Goal: Information Seeking & Learning: Learn about a topic

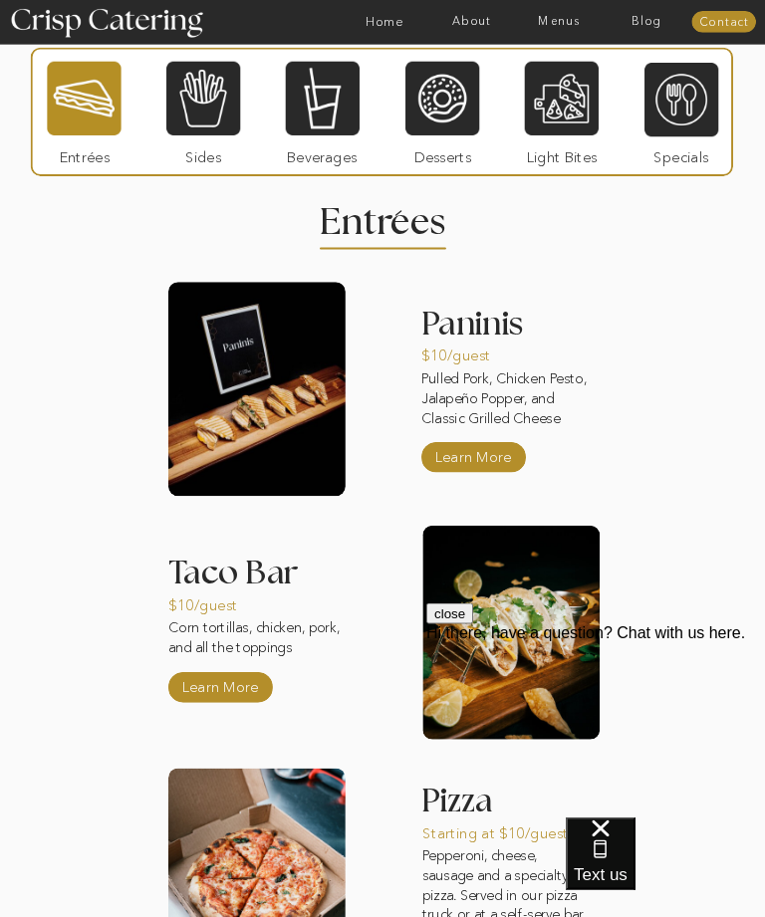
scroll to position [1548, 0]
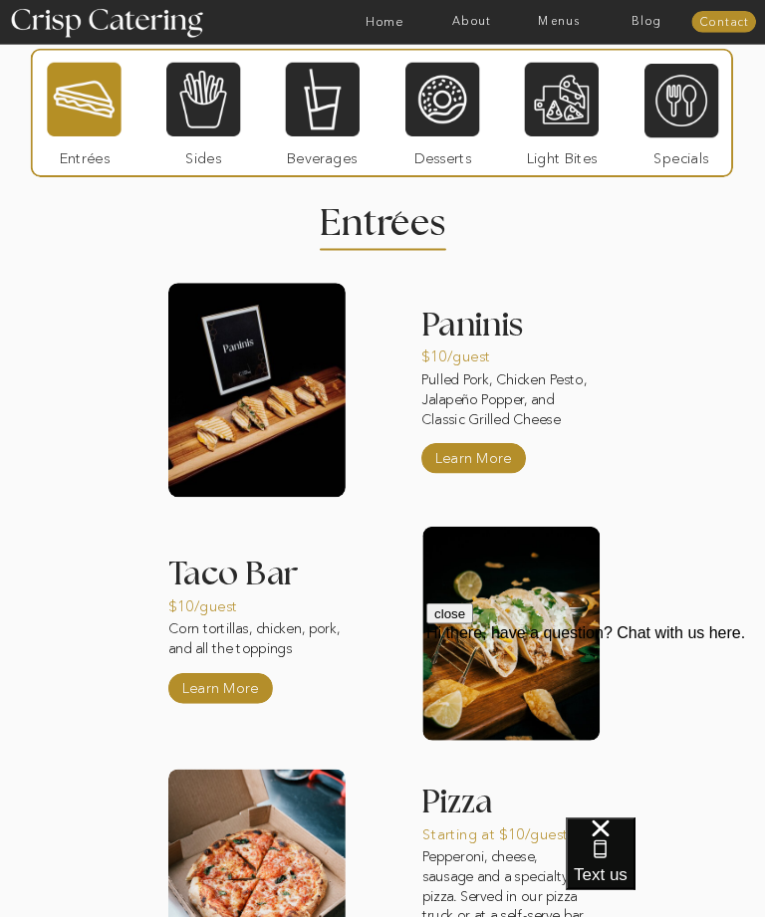
click at [488, 466] on p "Learn More" at bounding box center [473, 455] width 85 height 37
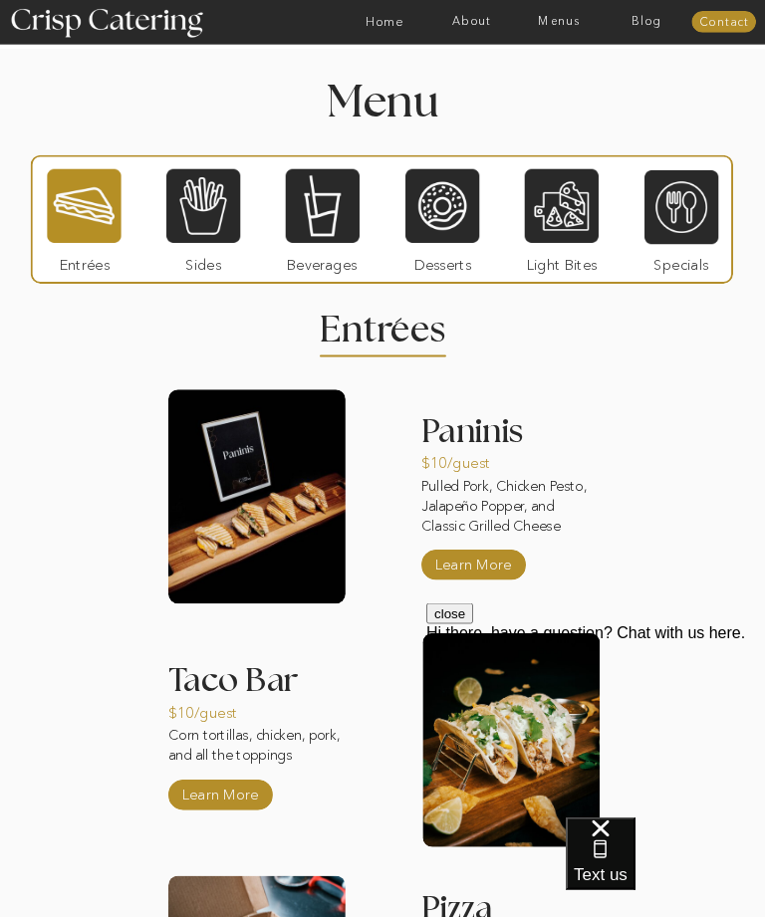
scroll to position [1796, 0]
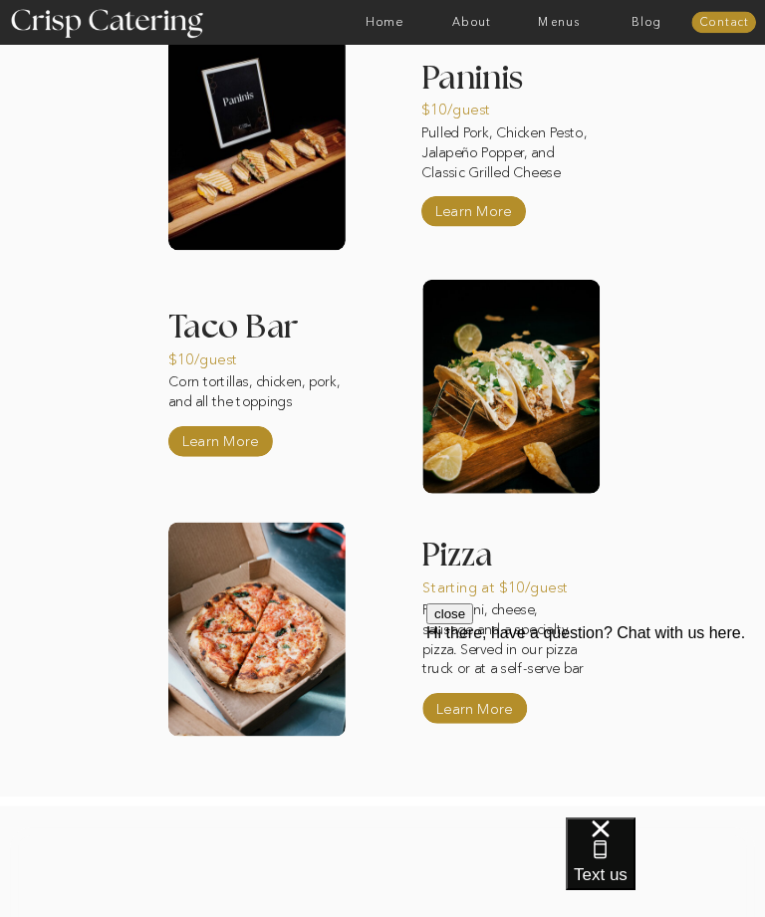
click at [188, 440] on p "Learn More" at bounding box center [220, 437] width 85 height 37
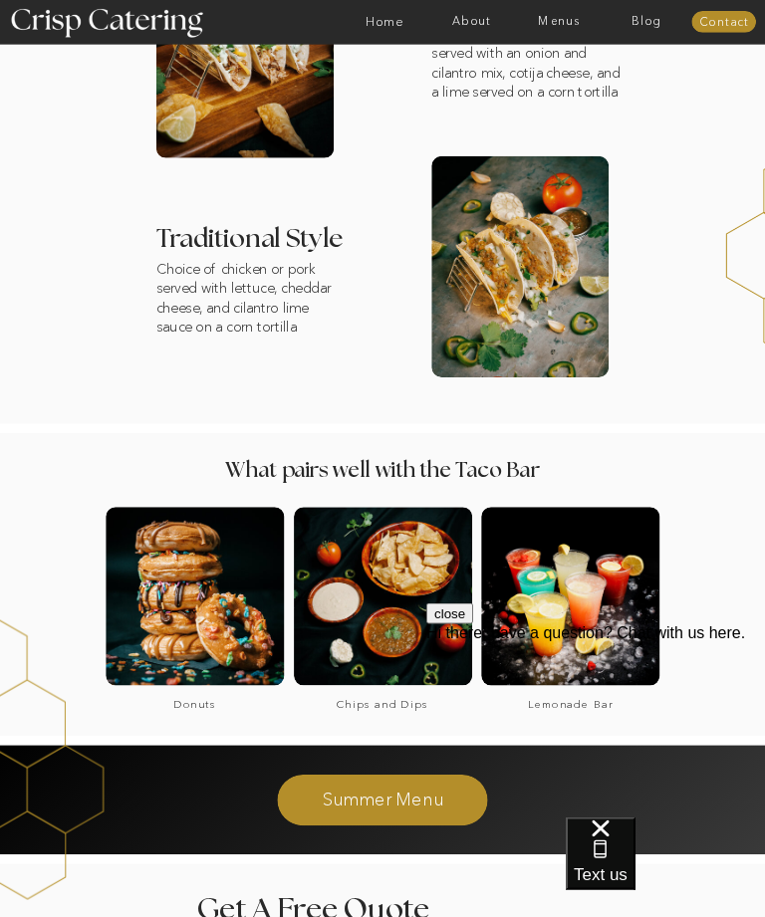
scroll to position [532, 0]
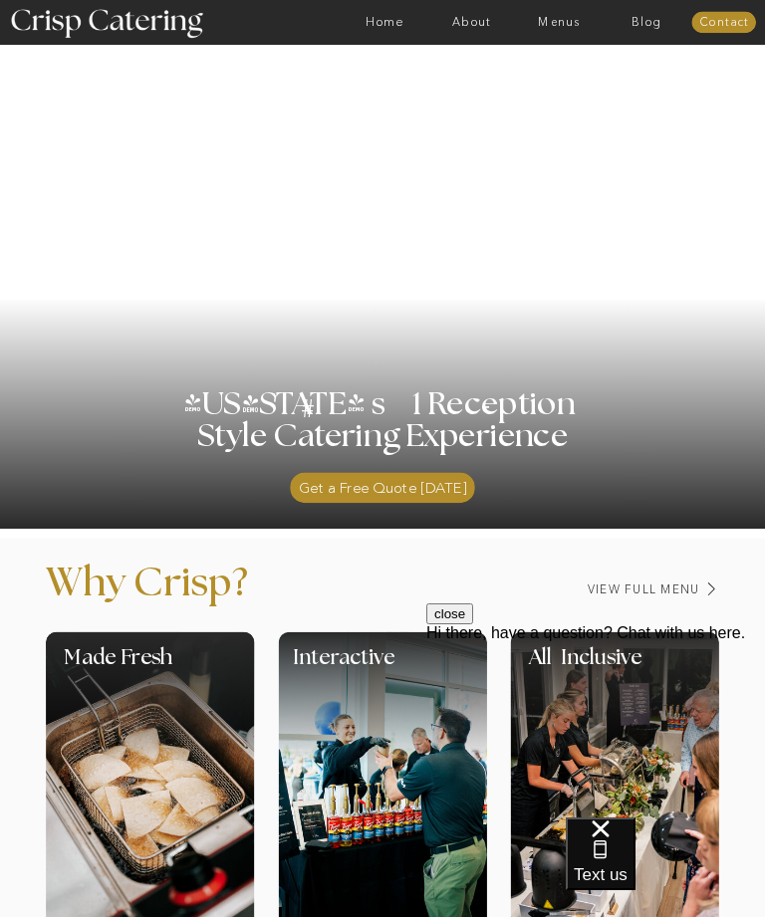
click at [563, 26] on nav "Menus" at bounding box center [560, 22] width 88 height 13
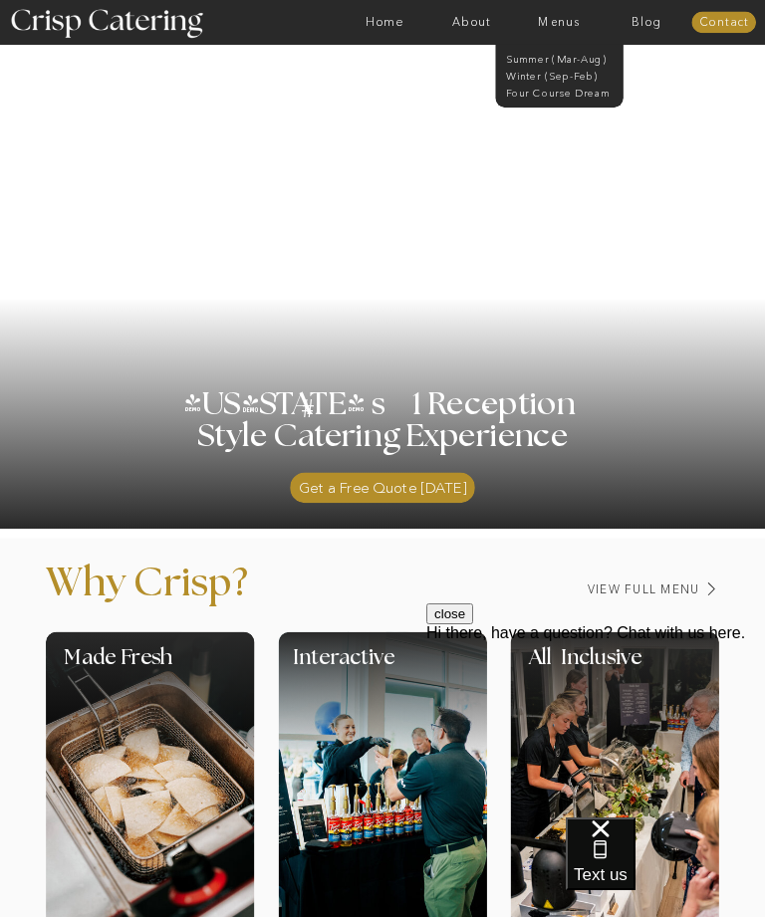
click at [579, 79] on nav "Winter (Sep-Feb)" at bounding box center [558, 75] width 105 height 12
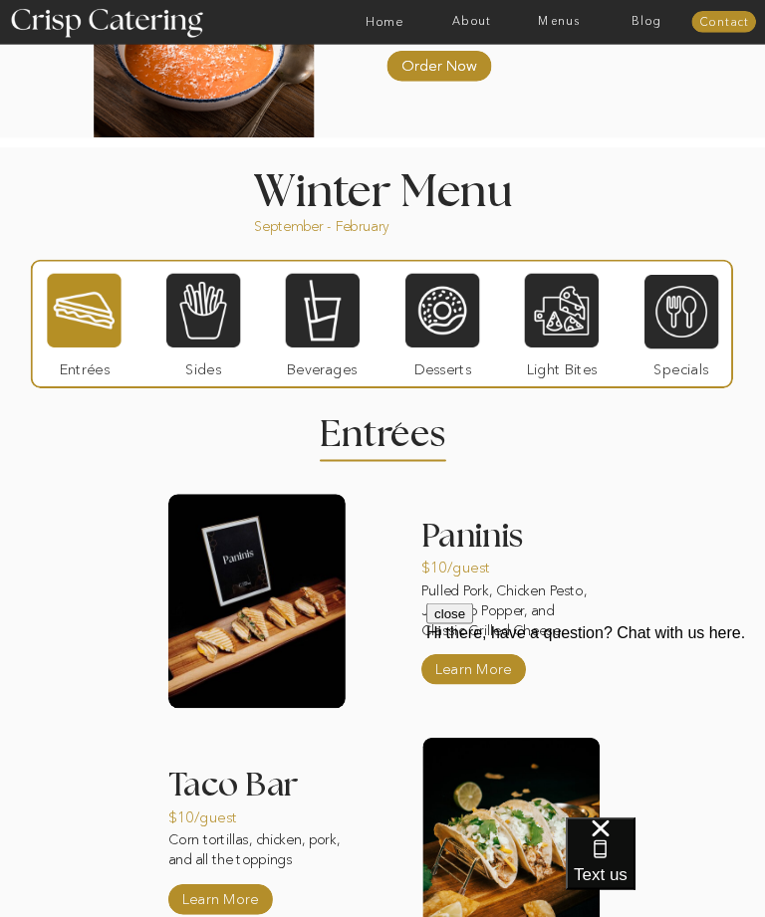
scroll to position [1211, 0]
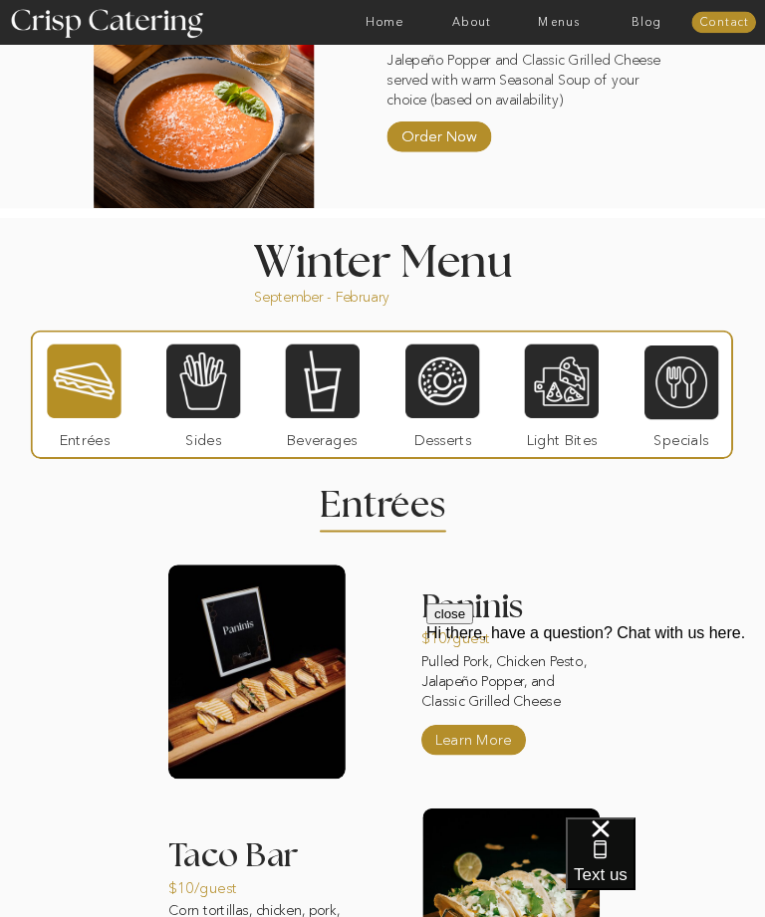
click at [214, 377] on div at bounding box center [203, 381] width 74 height 77
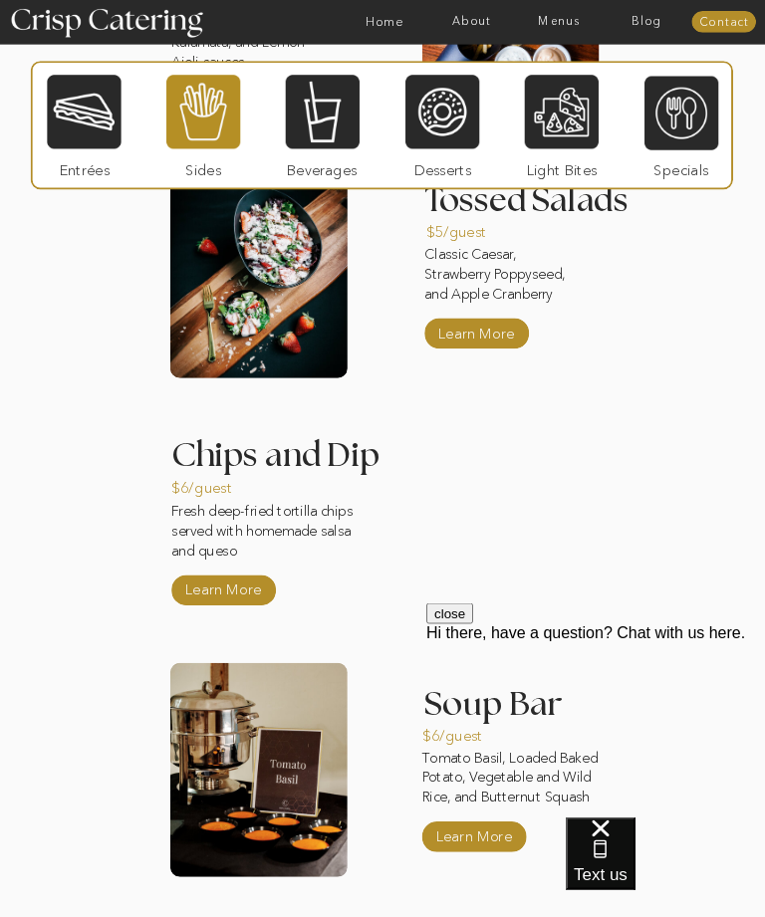
scroll to position [1866, 0]
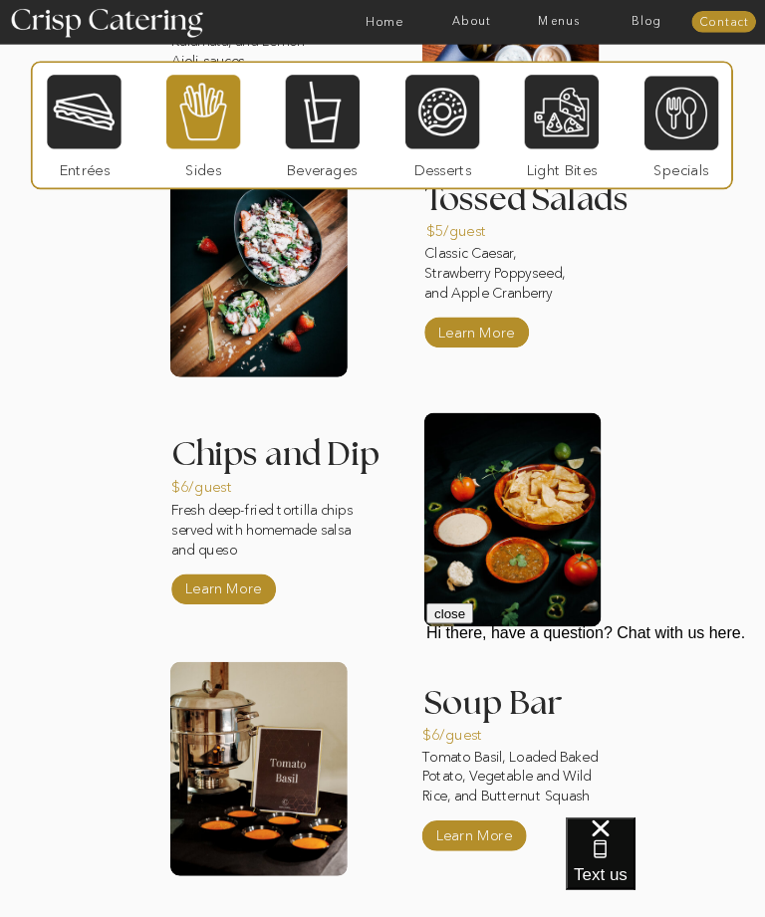
click at [288, 128] on div at bounding box center [323, 112] width 74 height 77
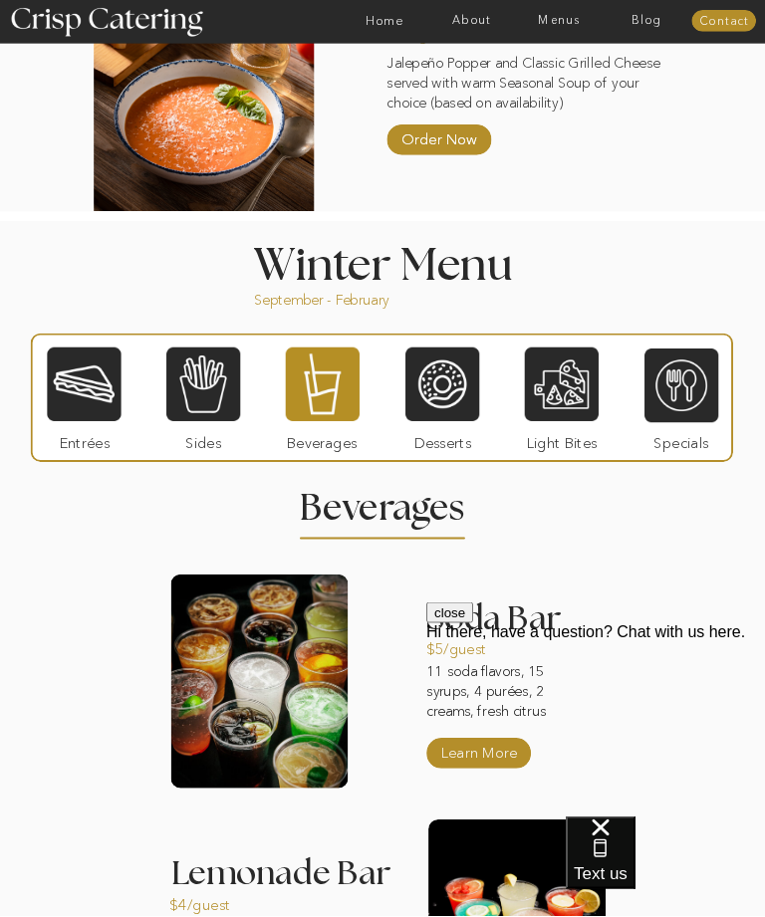
scroll to position [1218, 0]
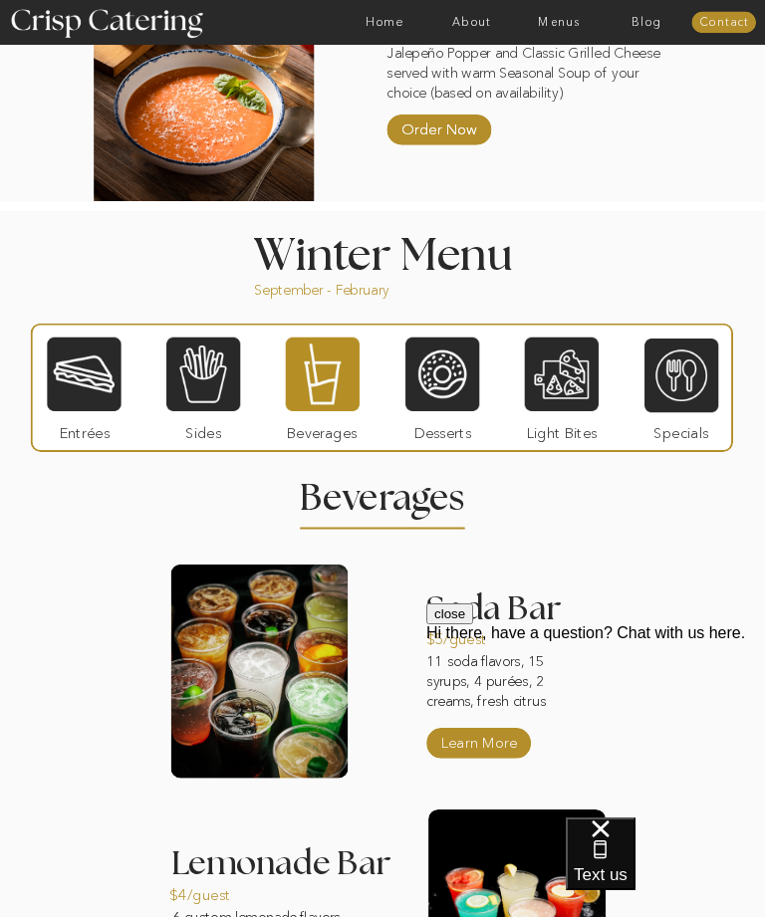
click at [466, 401] on div at bounding box center [442, 374] width 74 height 77
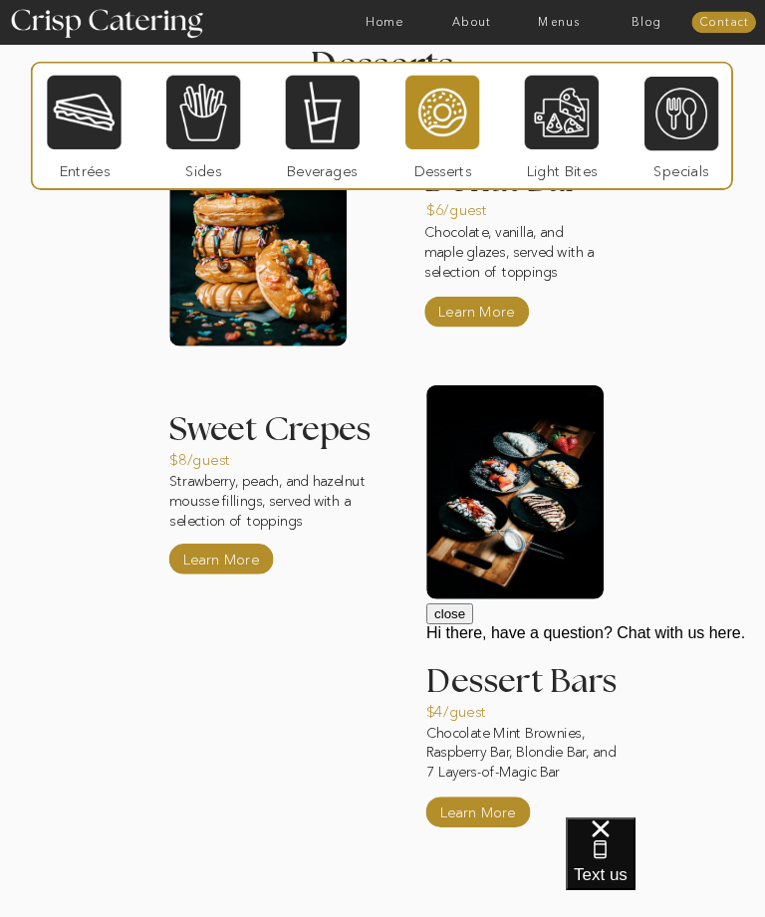
scroll to position [1713, 0]
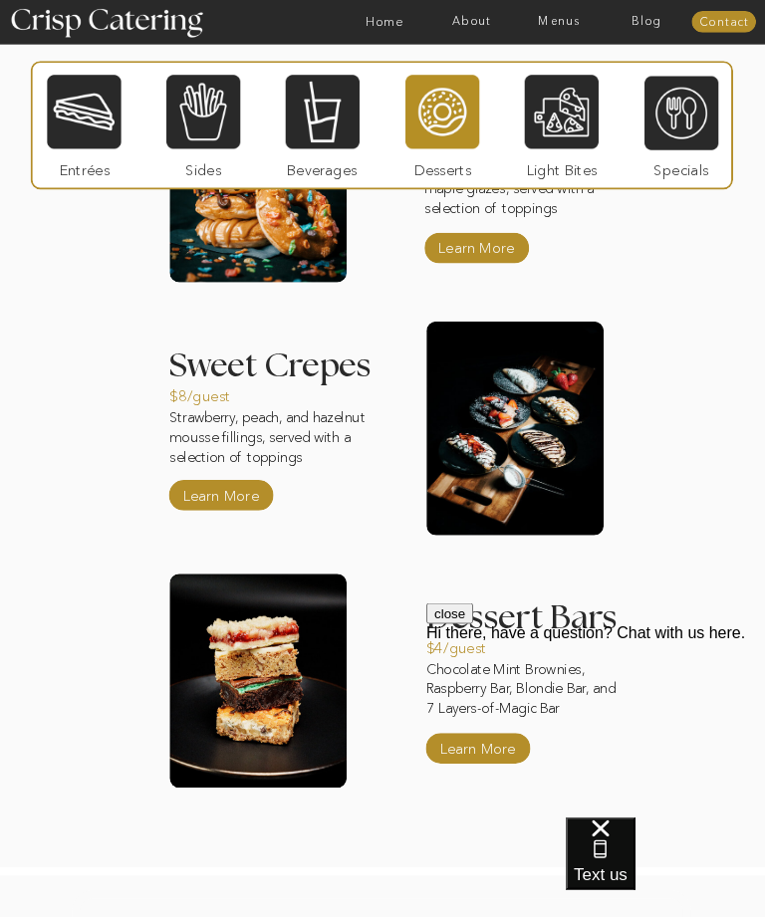
click at [575, 141] on div at bounding box center [562, 112] width 74 height 77
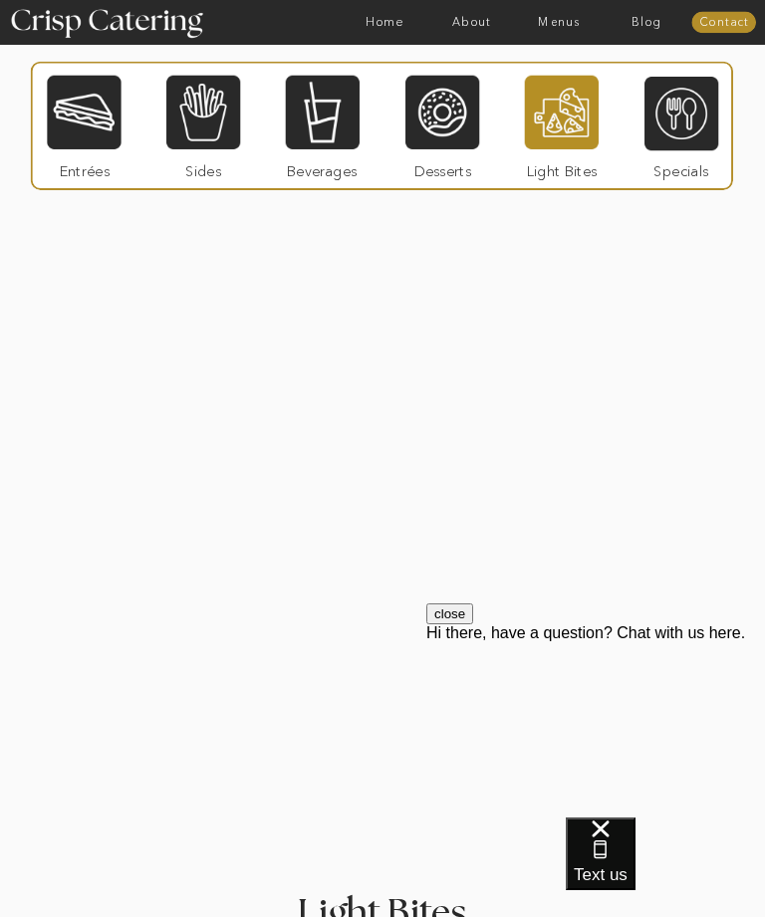
click at [569, 145] on div at bounding box center [562, 112] width 74 height 77
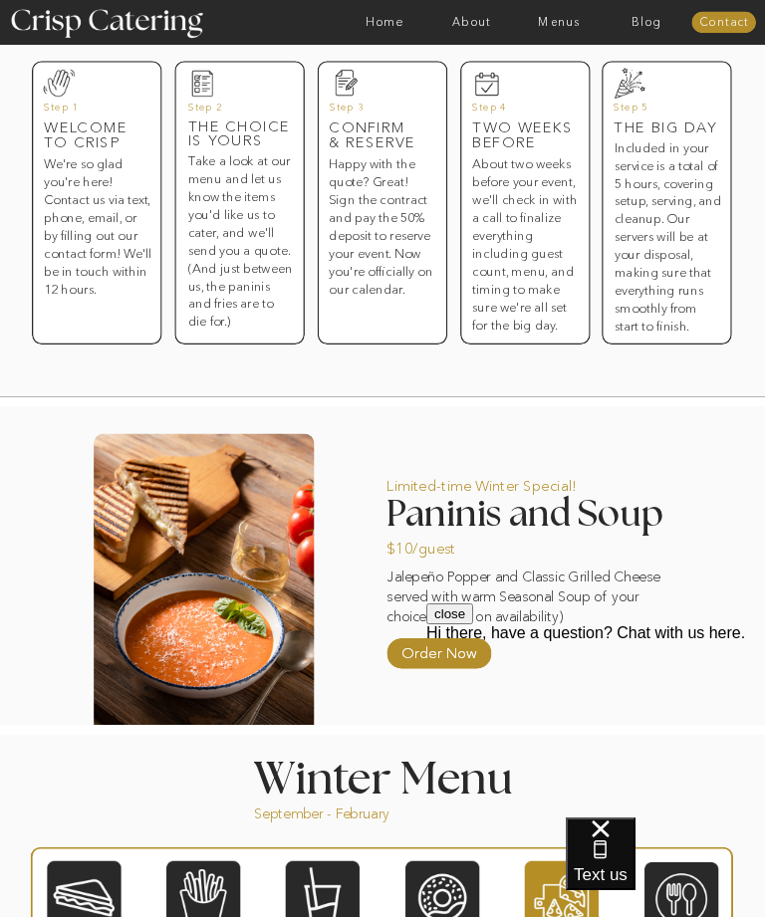
scroll to position [693, 0]
